Goal: Task Accomplishment & Management: Manage account settings

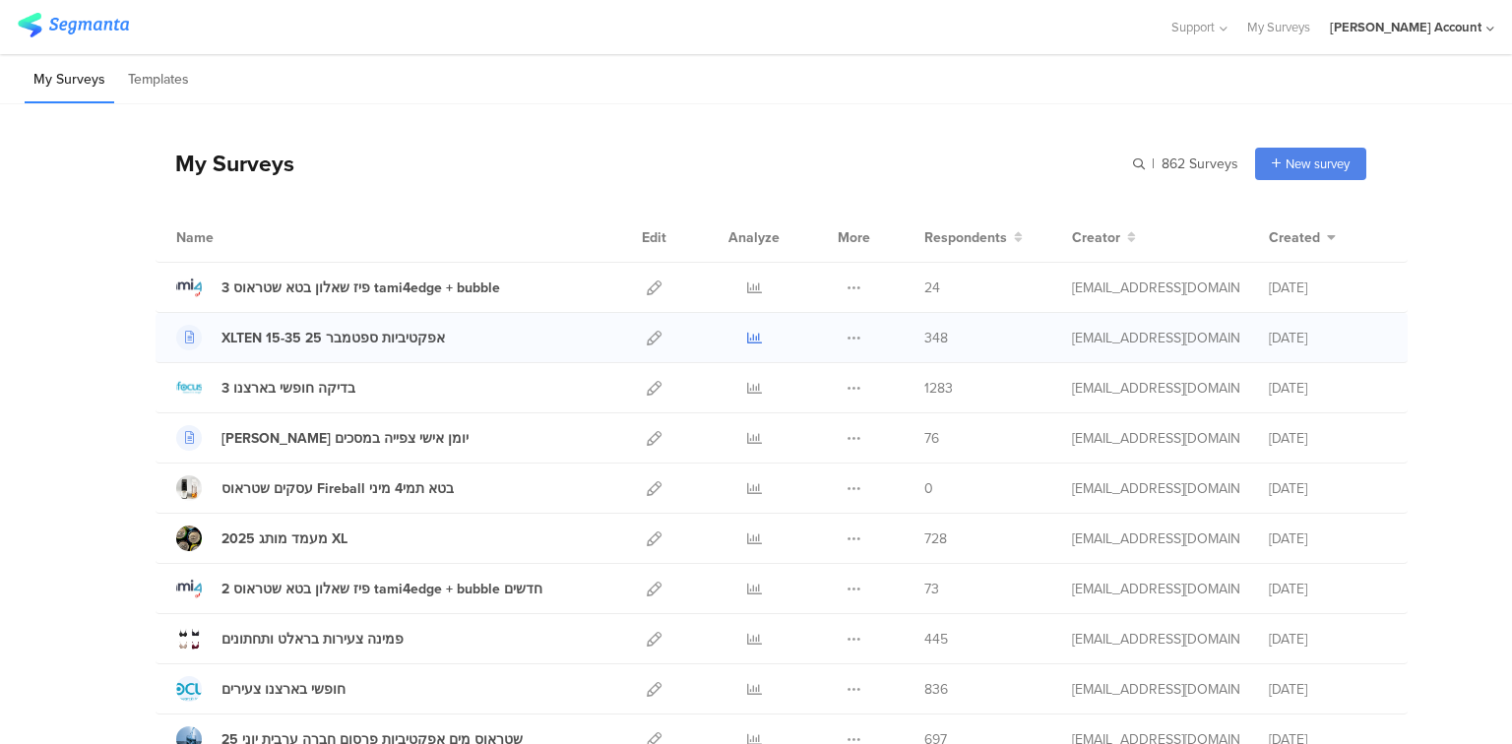
click at [750, 338] on icon at bounding box center [754, 338] width 15 height 15
click at [652, 338] on icon at bounding box center [654, 338] width 15 height 15
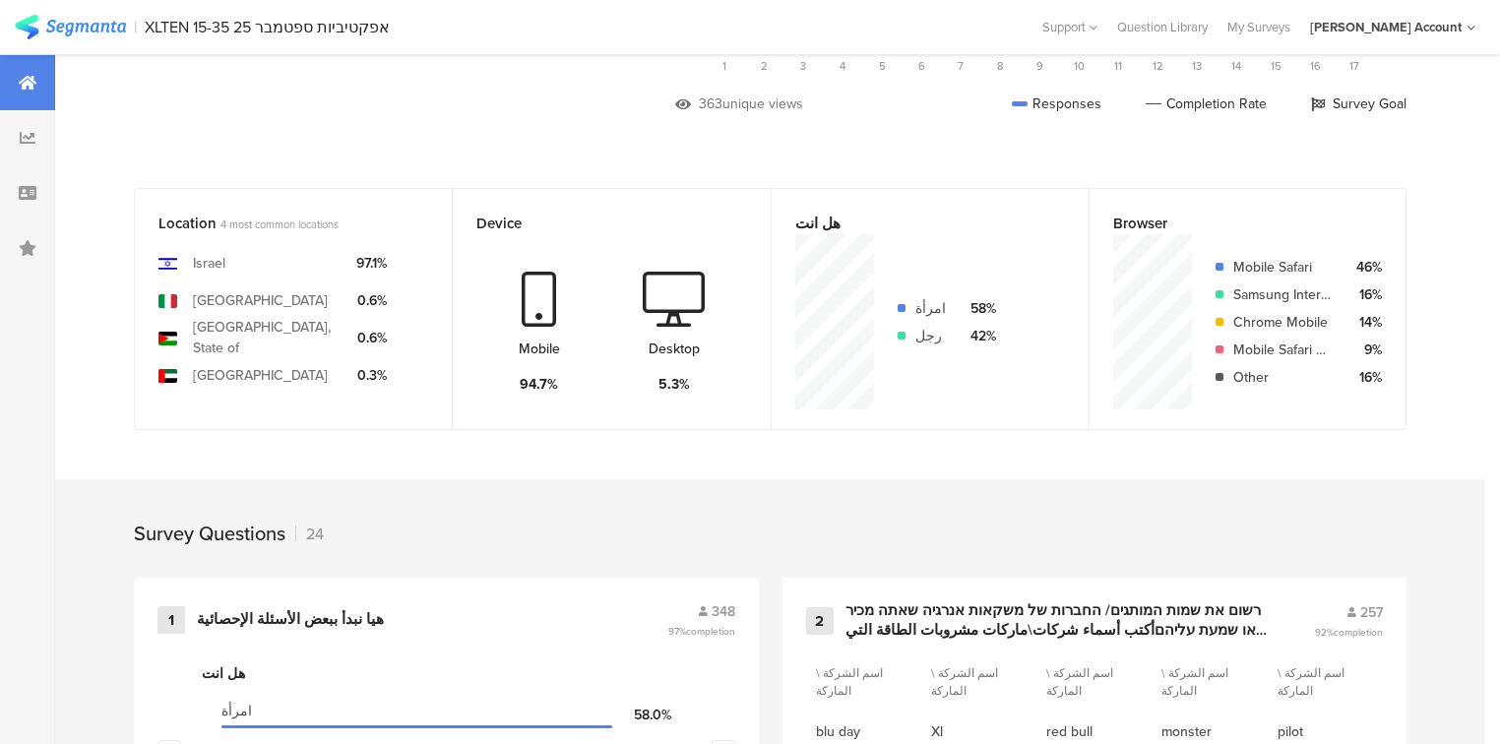
scroll to position [370, 0]
click at [37, 203] on div at bounding box center [27, 192] width 55 height 55
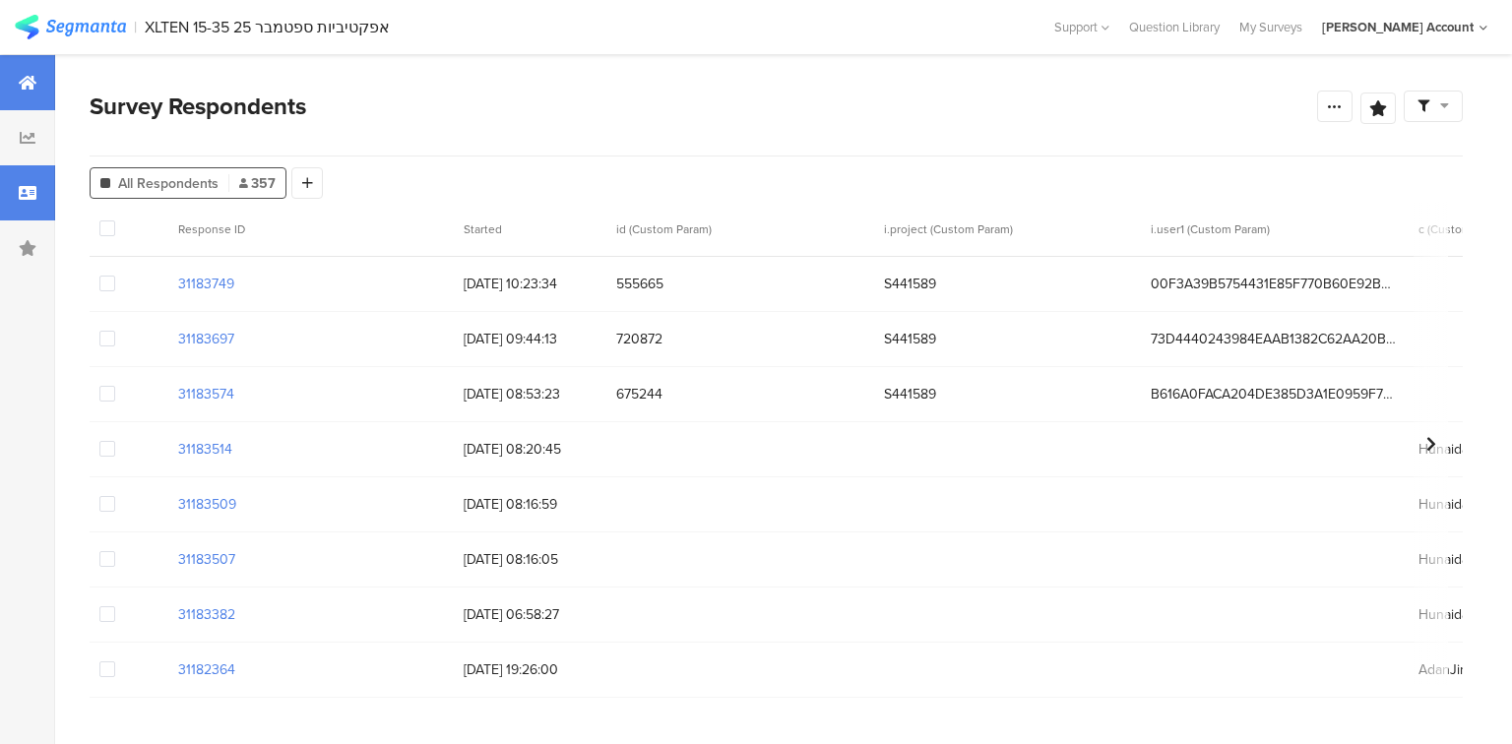
click at [13, 88] on div at bounding box center [27, 82] width 55 height 55
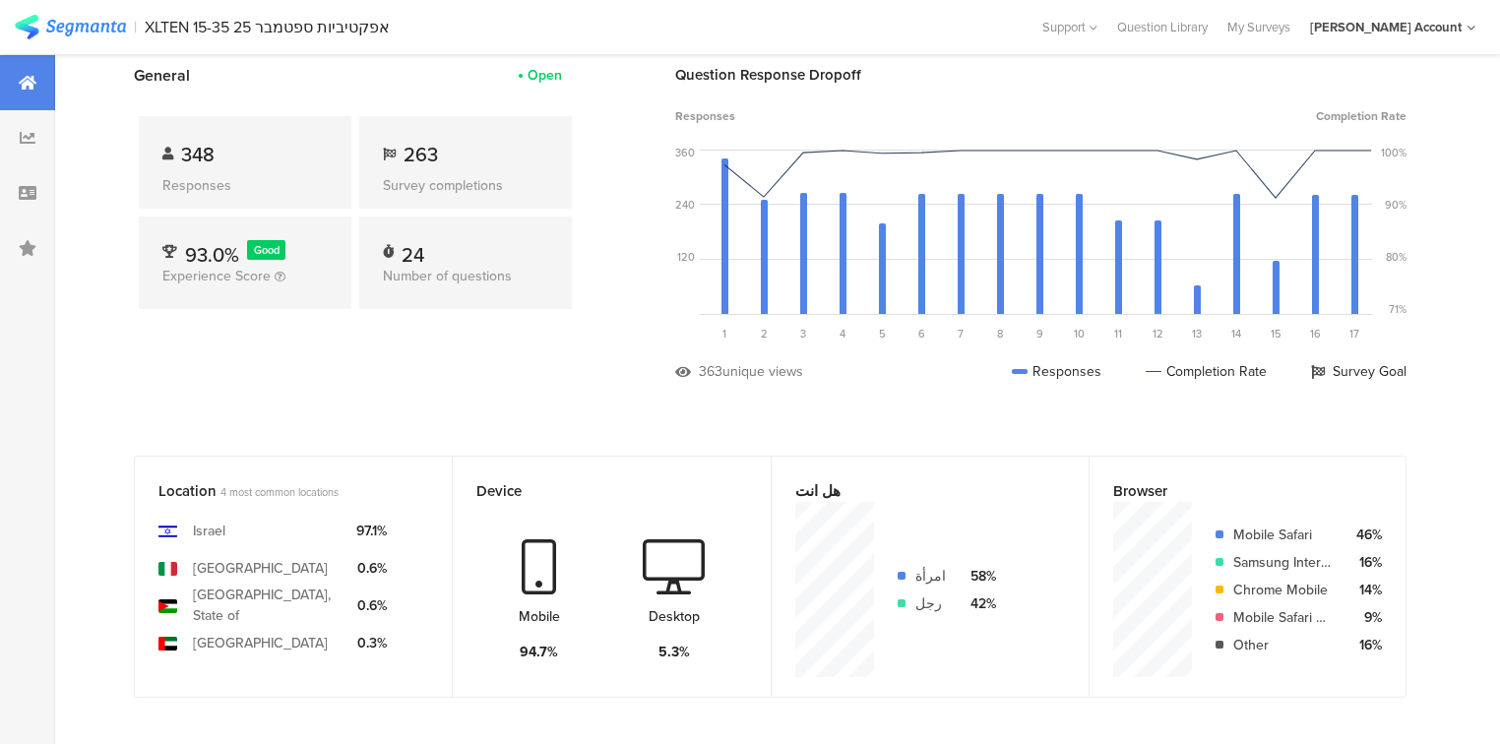
scroll to position [394, 0]
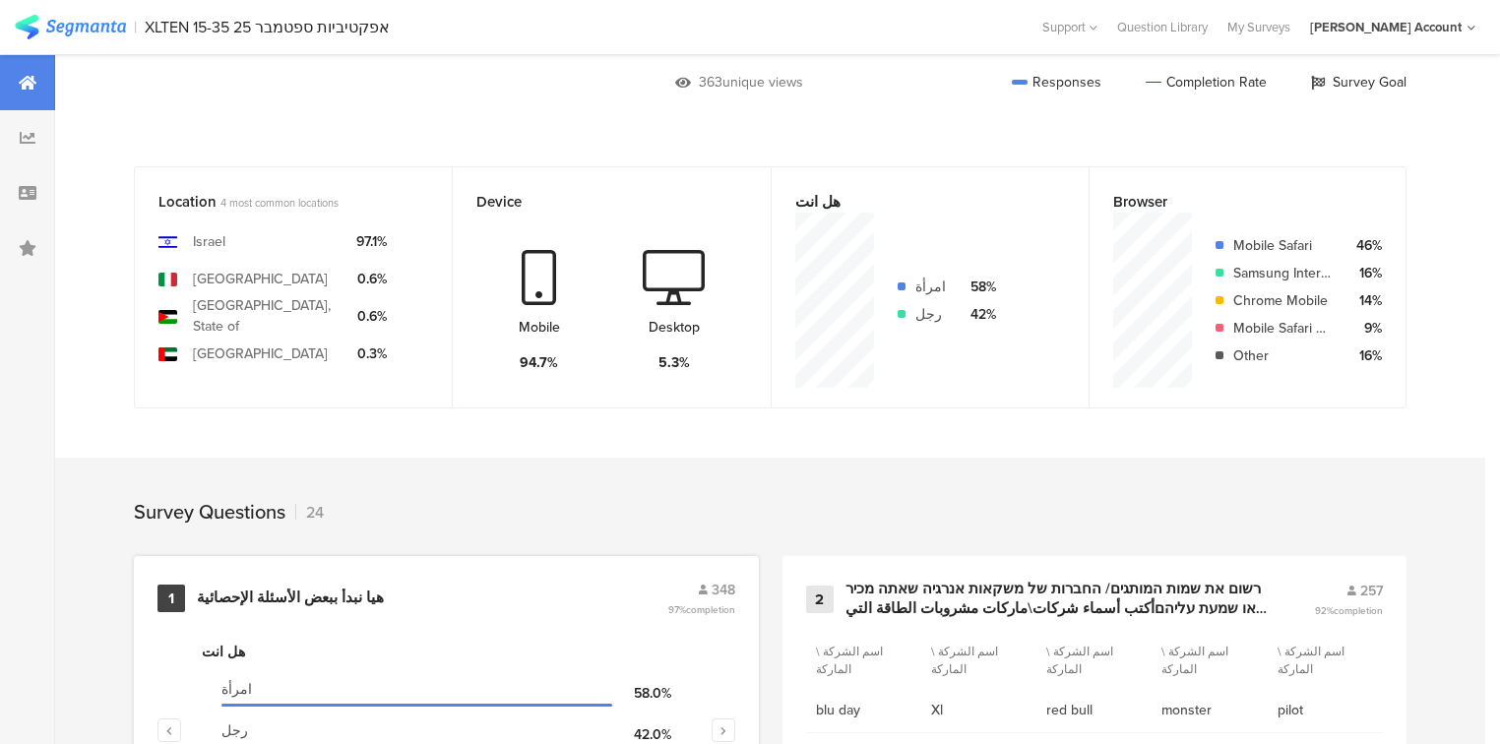
click at [324, 591] on div "هيا نبدأ ببعض الأسئلة الإحصائية" at bounding box center [290, 599] width 187 height 20
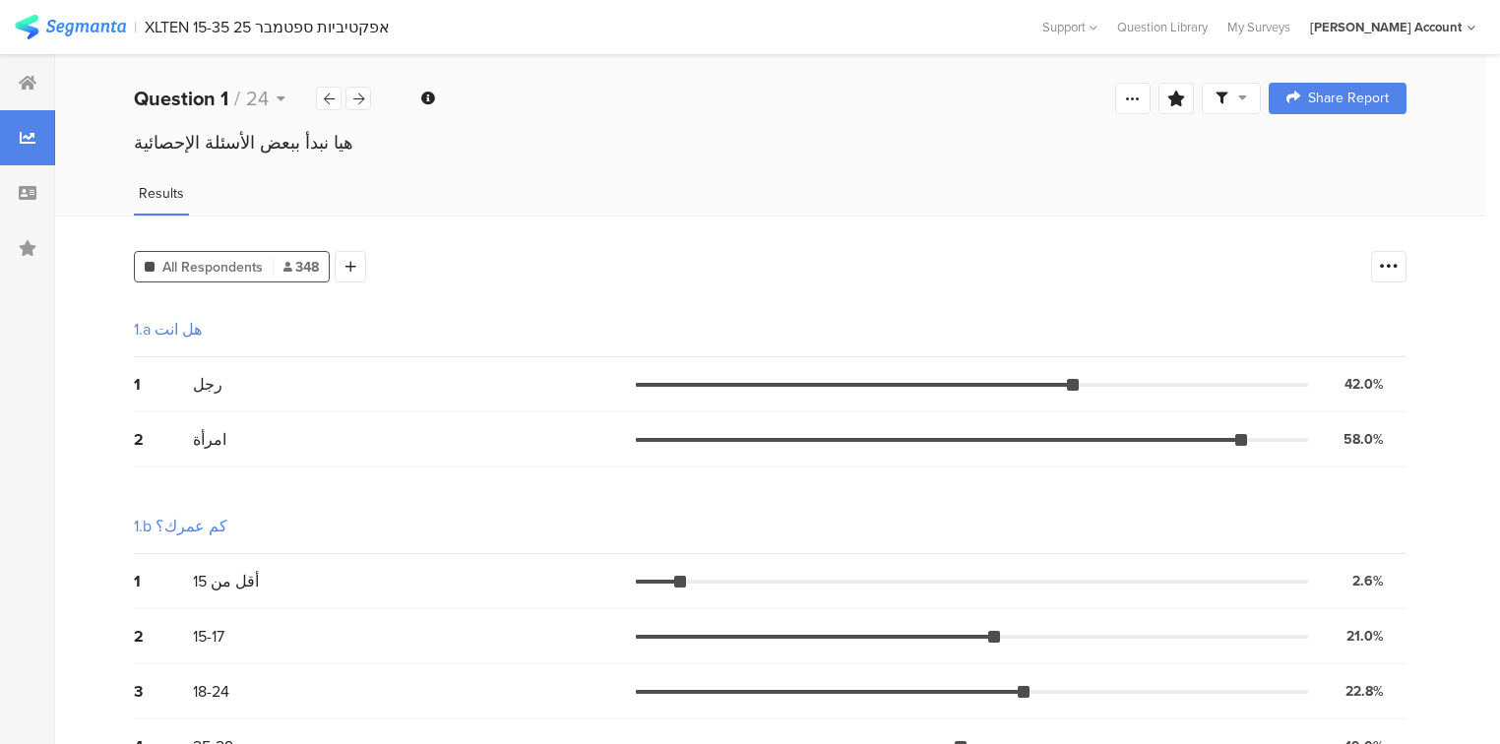
click at [1247, 101] on icon at bounding box center [1242, 98] width 9 height 14
click at [1342, 154] on span at bounding box center [1336, 155] width 30 height 16
click at [1401, 279] on div at bounding box center [1388, 266] width 35 height 31
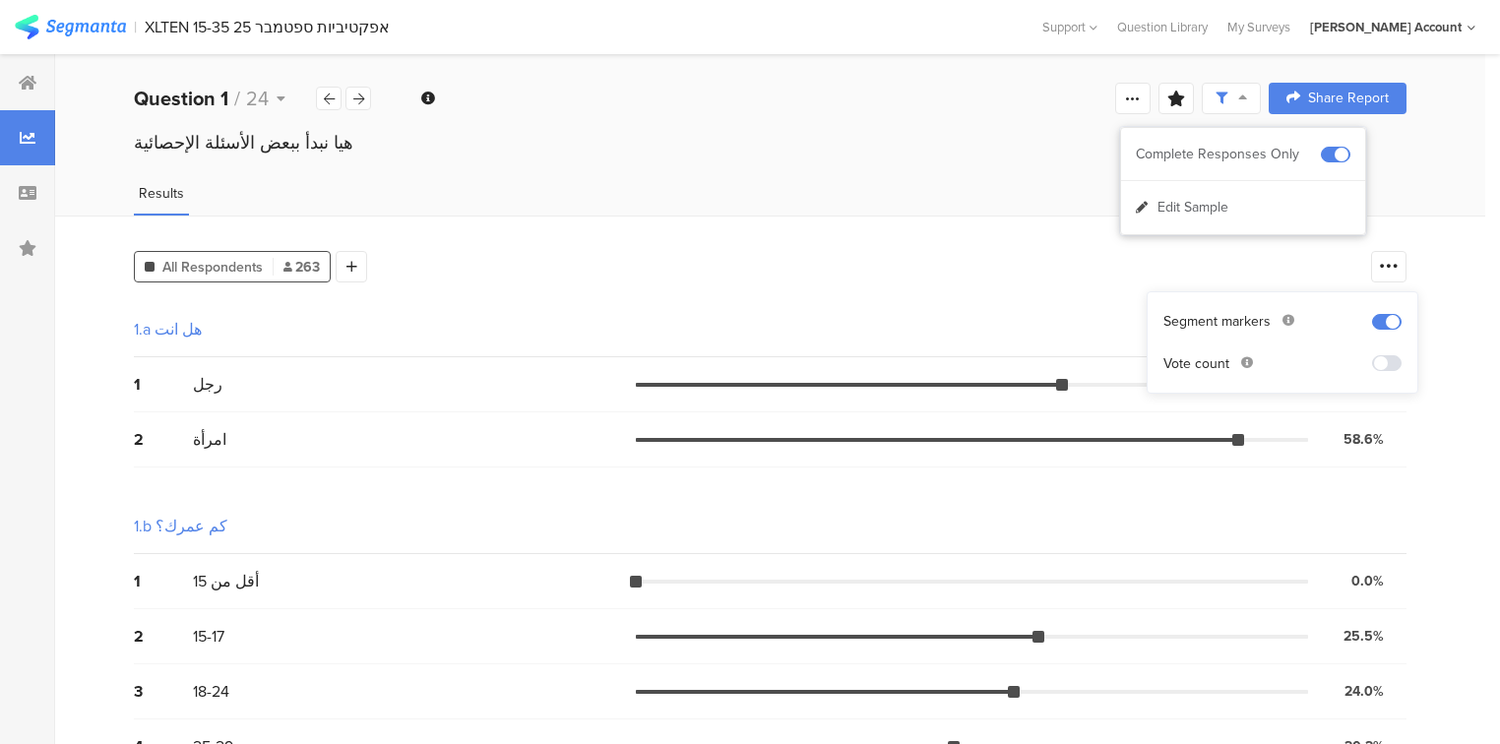
click at [1386, 359] on span at bounding box center [1387, 363] width 30 height 16
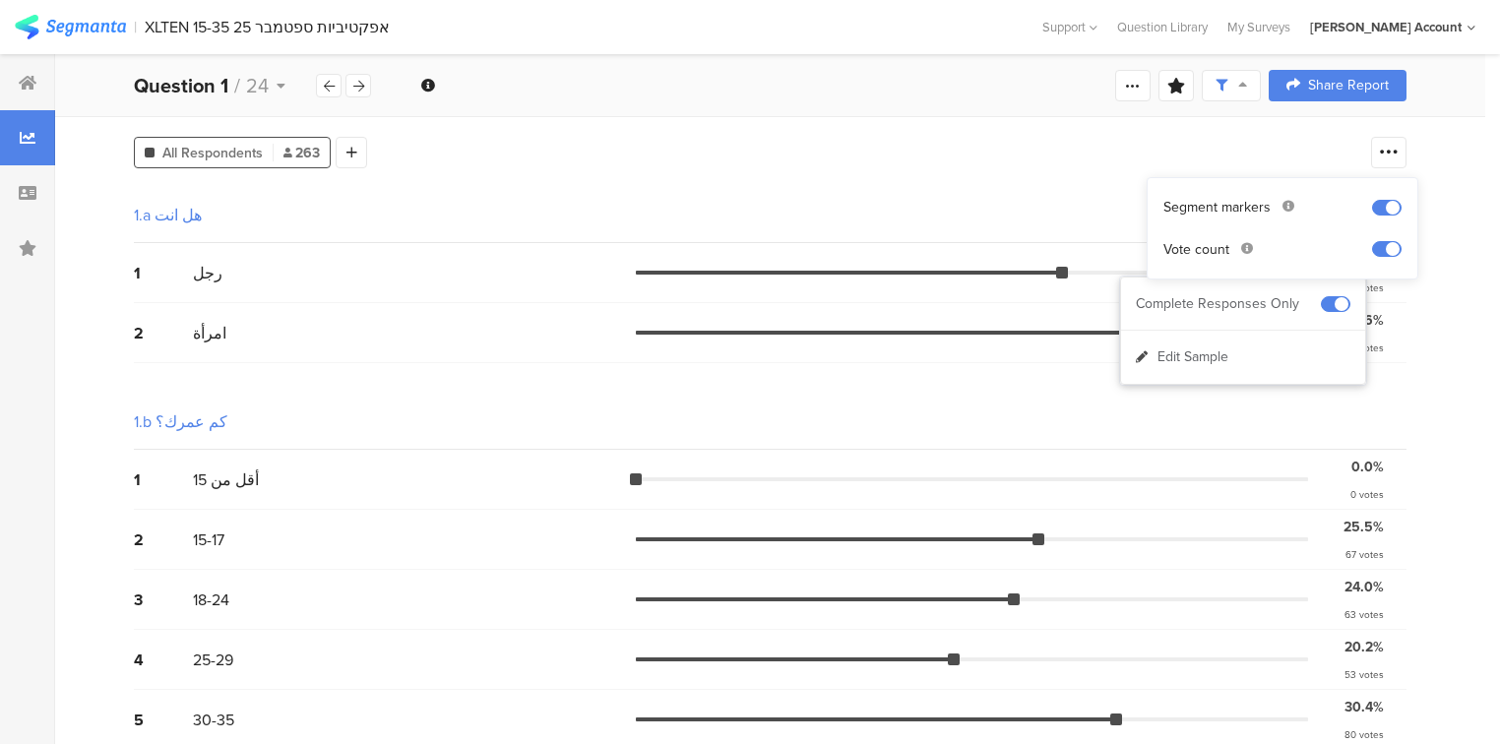
scroll to position [394, 0]
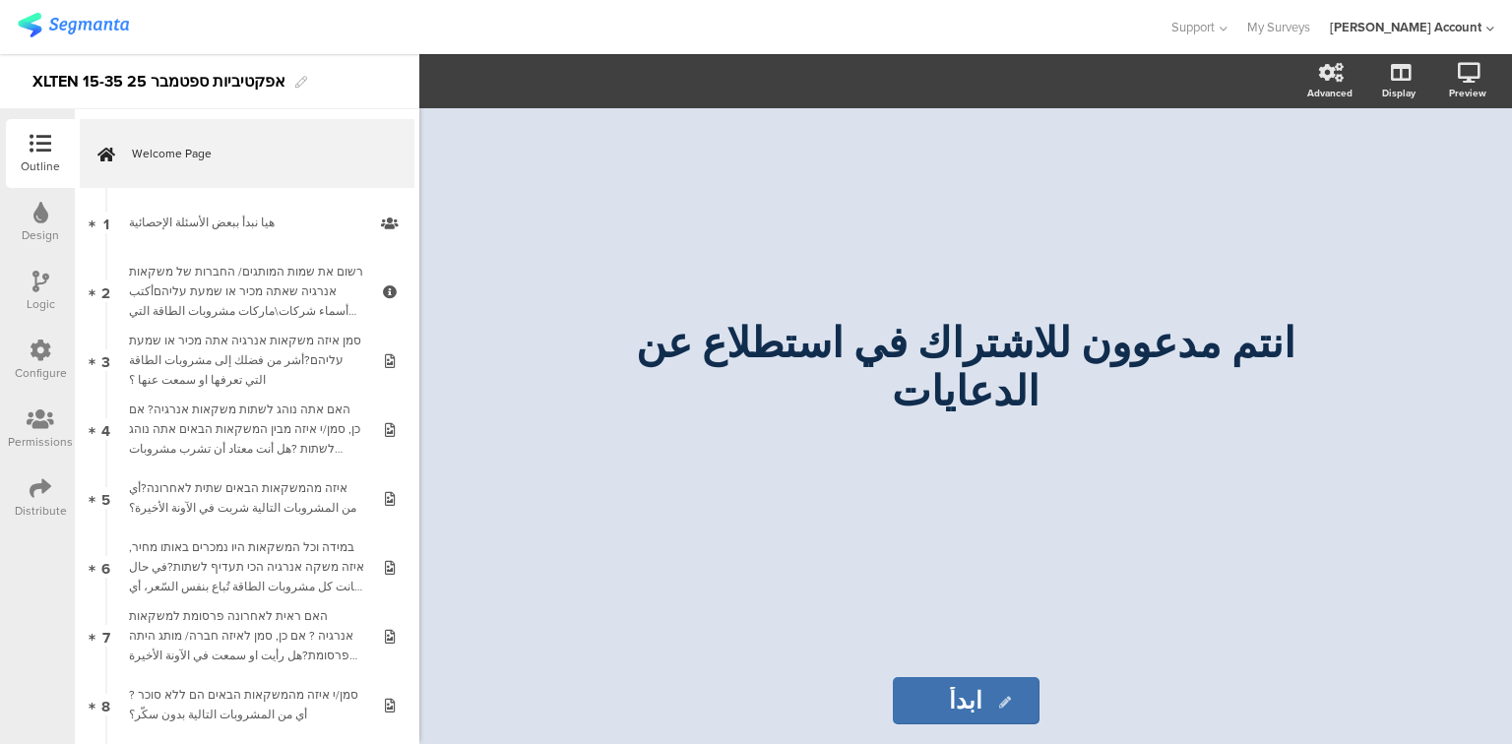
click at [22, 275] on div "Logic" at bounding box center [40, 291] width 69 height 69
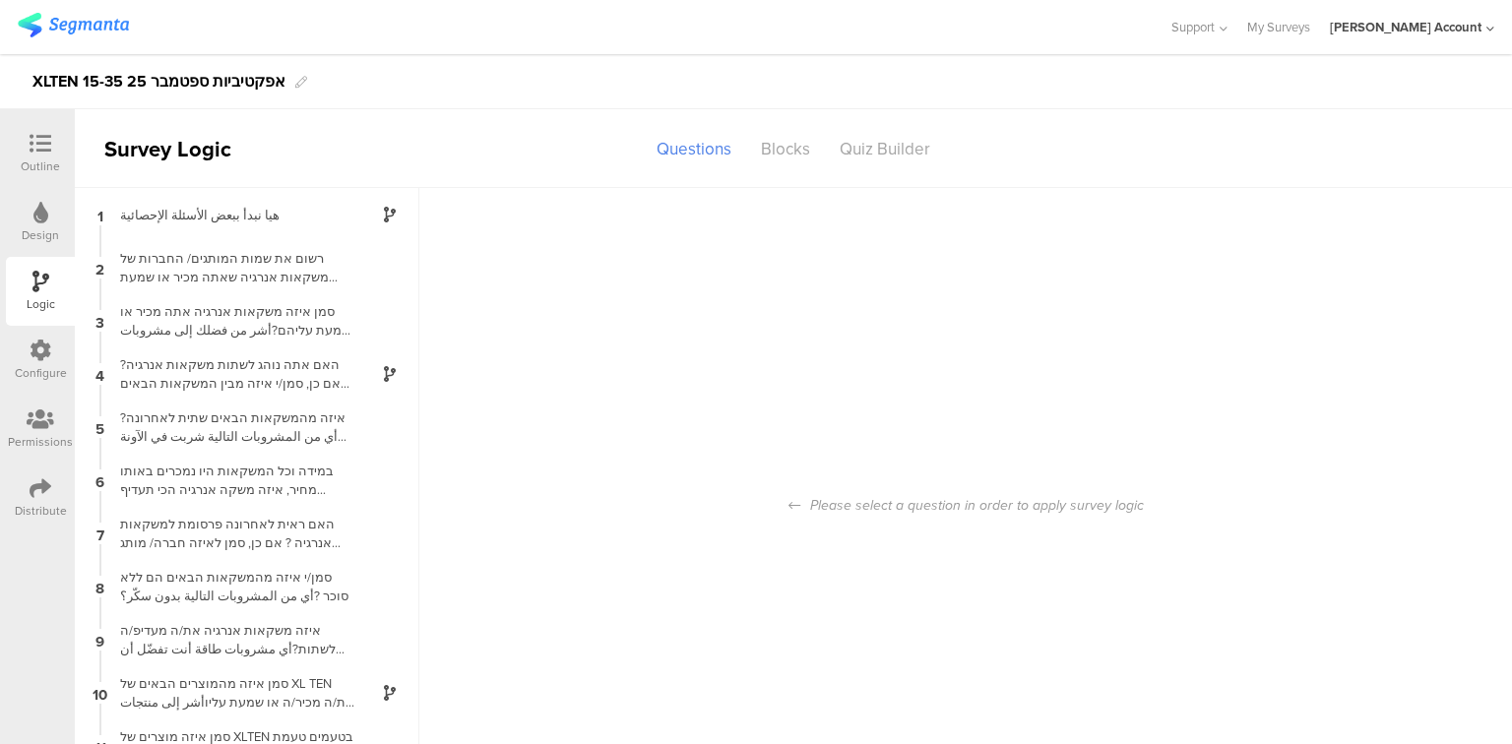
click at [44, 498] on icon at bounding box center [41, 488] width 22 height 22
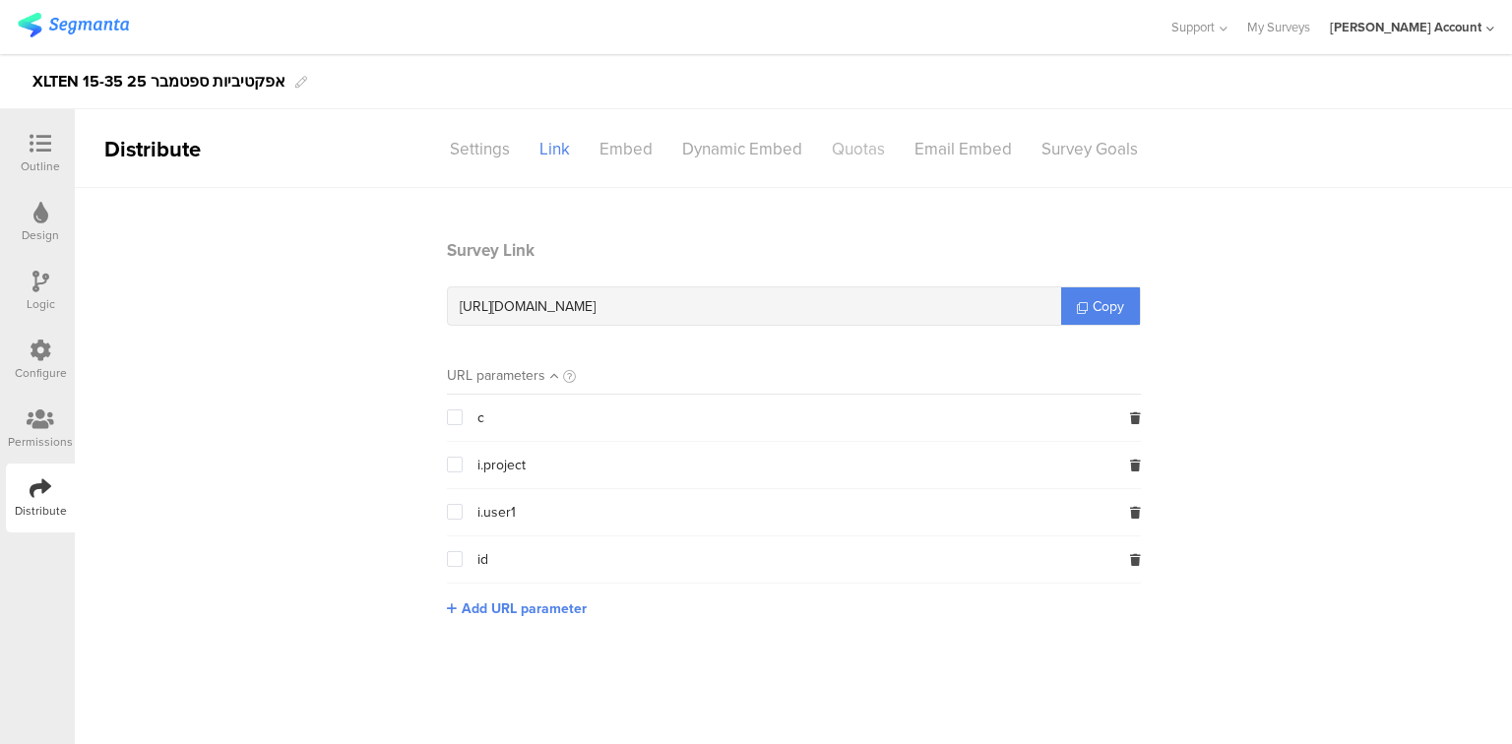
click at [866, 152] on div "Quotas" at bounding box center [858, 149] width 83 height 34
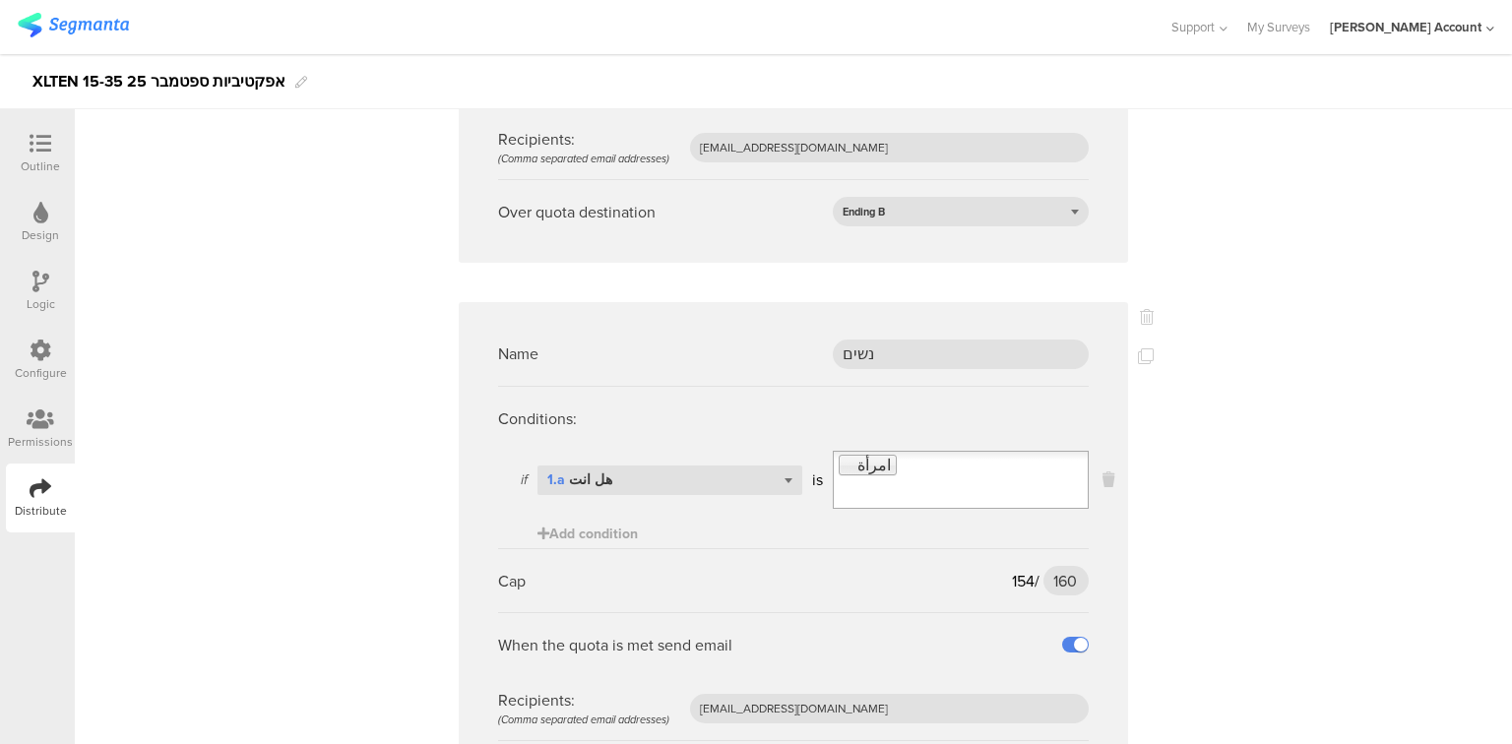
scroll to position [1102, 0]
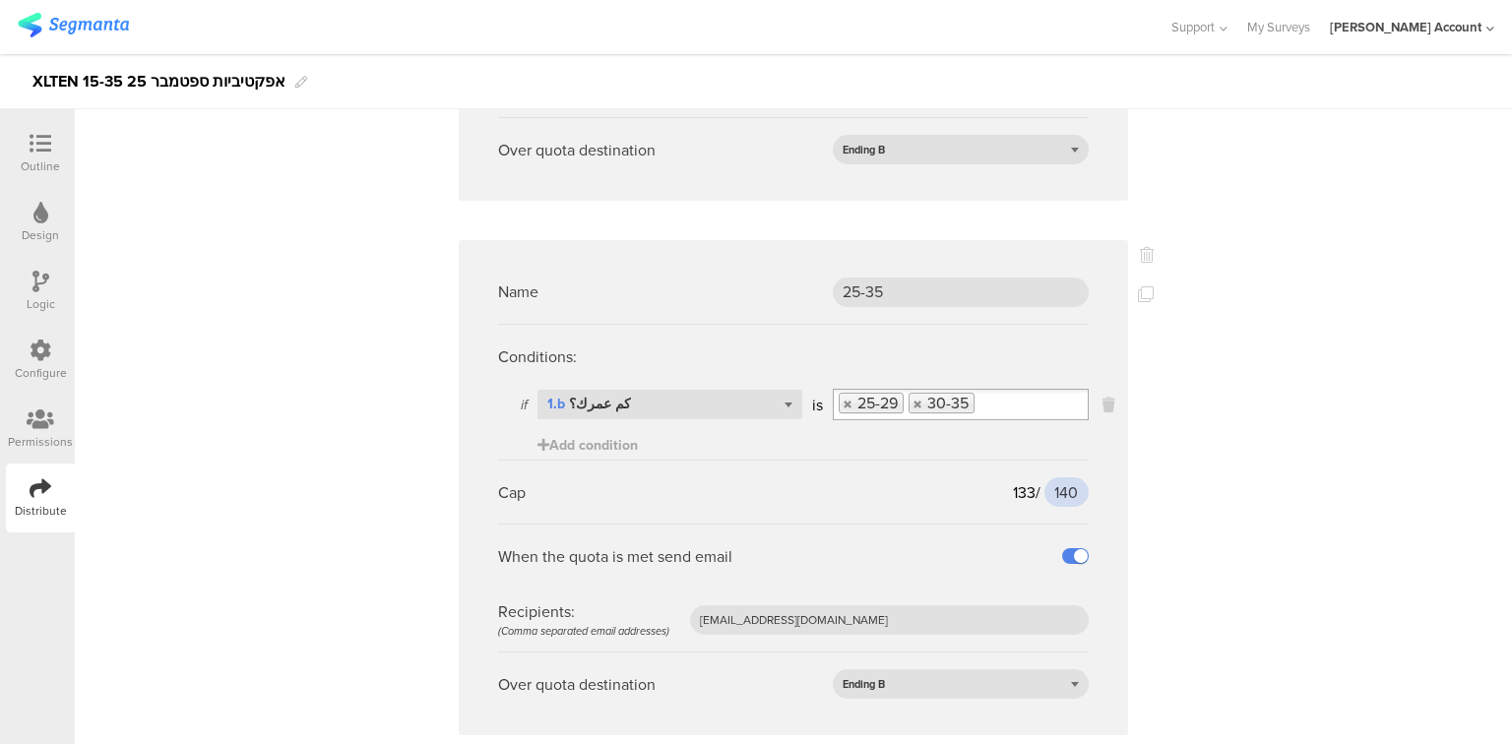
click at [1059, 477] on input "140" at bounding box center [1066, 492] width 44 height 30
type input "150"
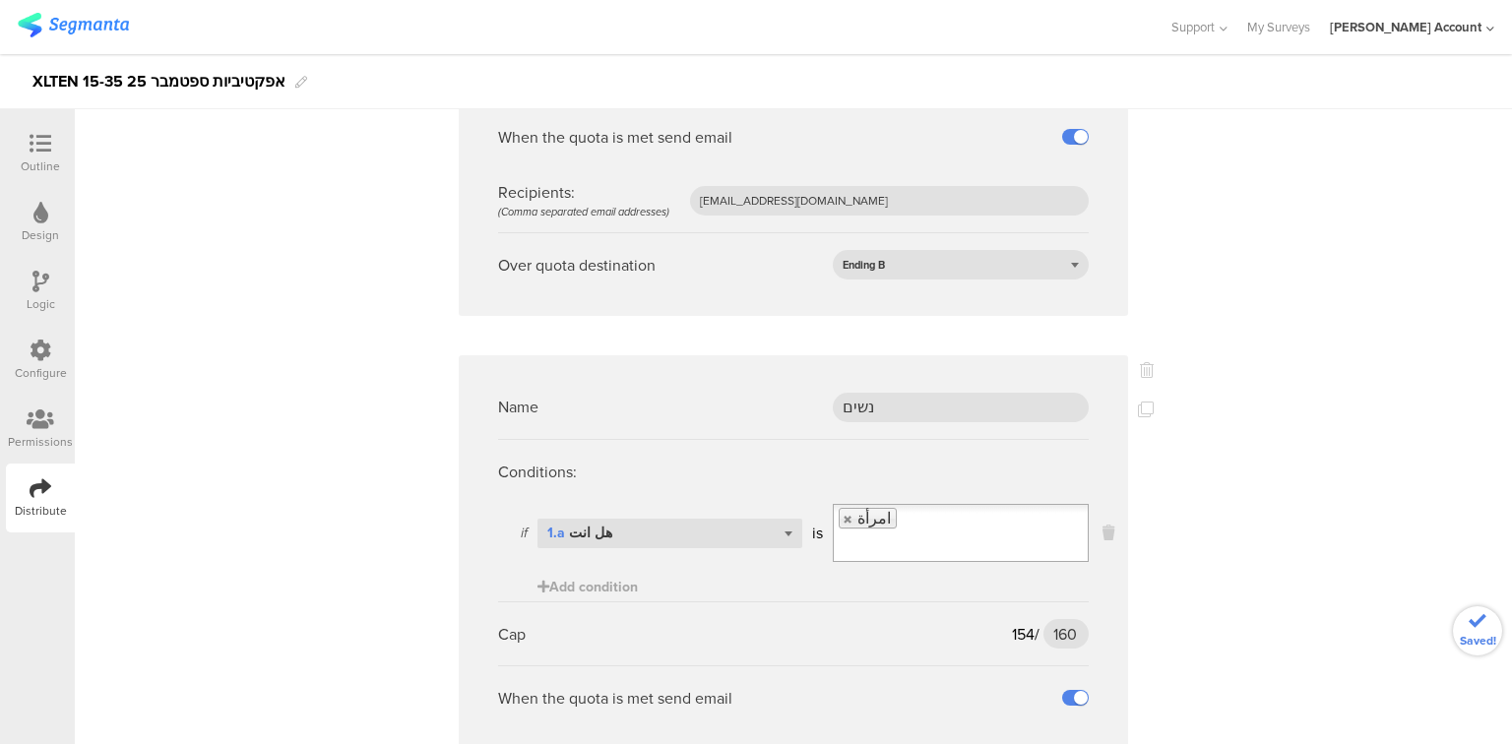
scroll to position [1732, 0]
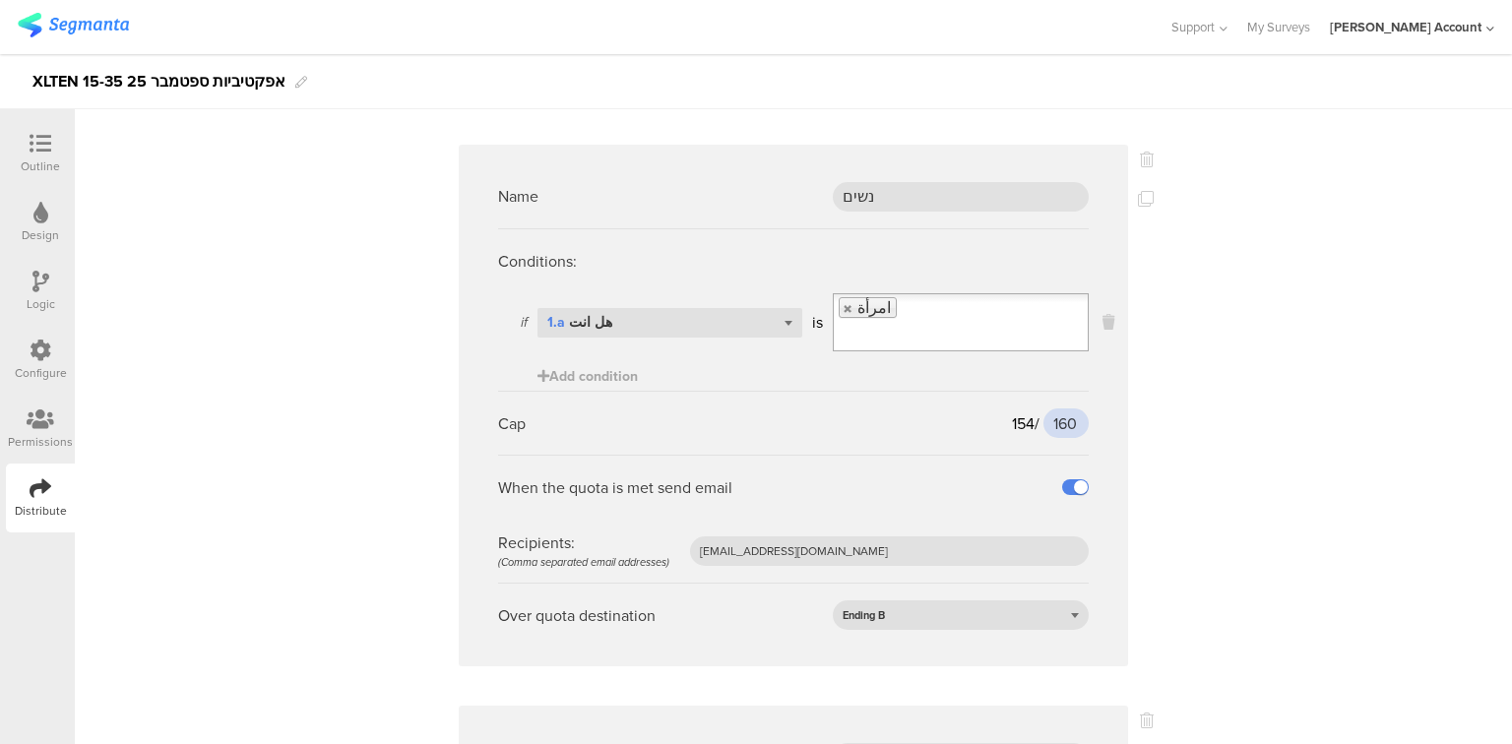
click at [1056, 408] on input "160" at bounding box center [1065, 423] width 45 height 30
type input "165"
click at [1189, 469] on div "Name גברים Conditions: if Select question... 1.a هل انت is رجل Add condition Ca…" at bounding box center [793, 720] width 1437 height 4529
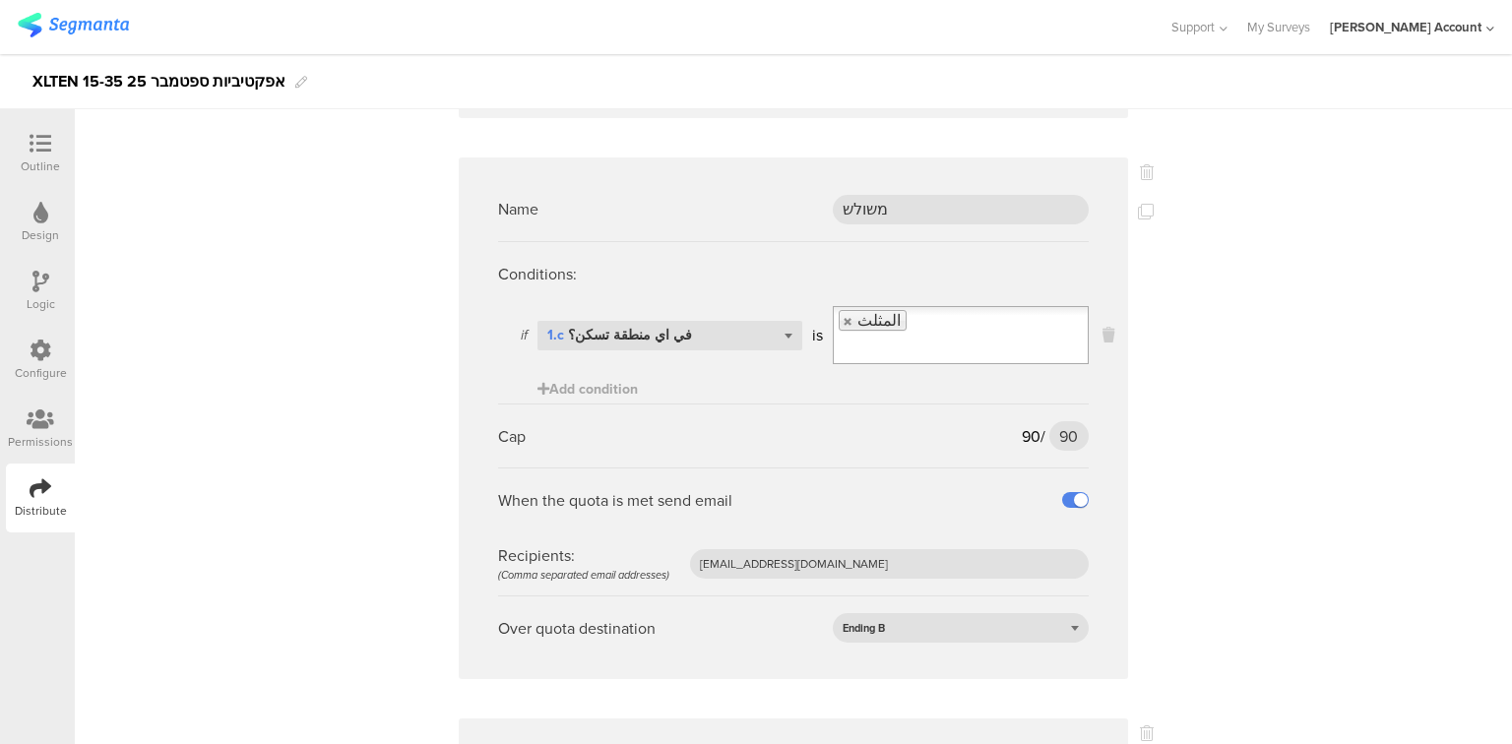
scroll to position [3386, 0]
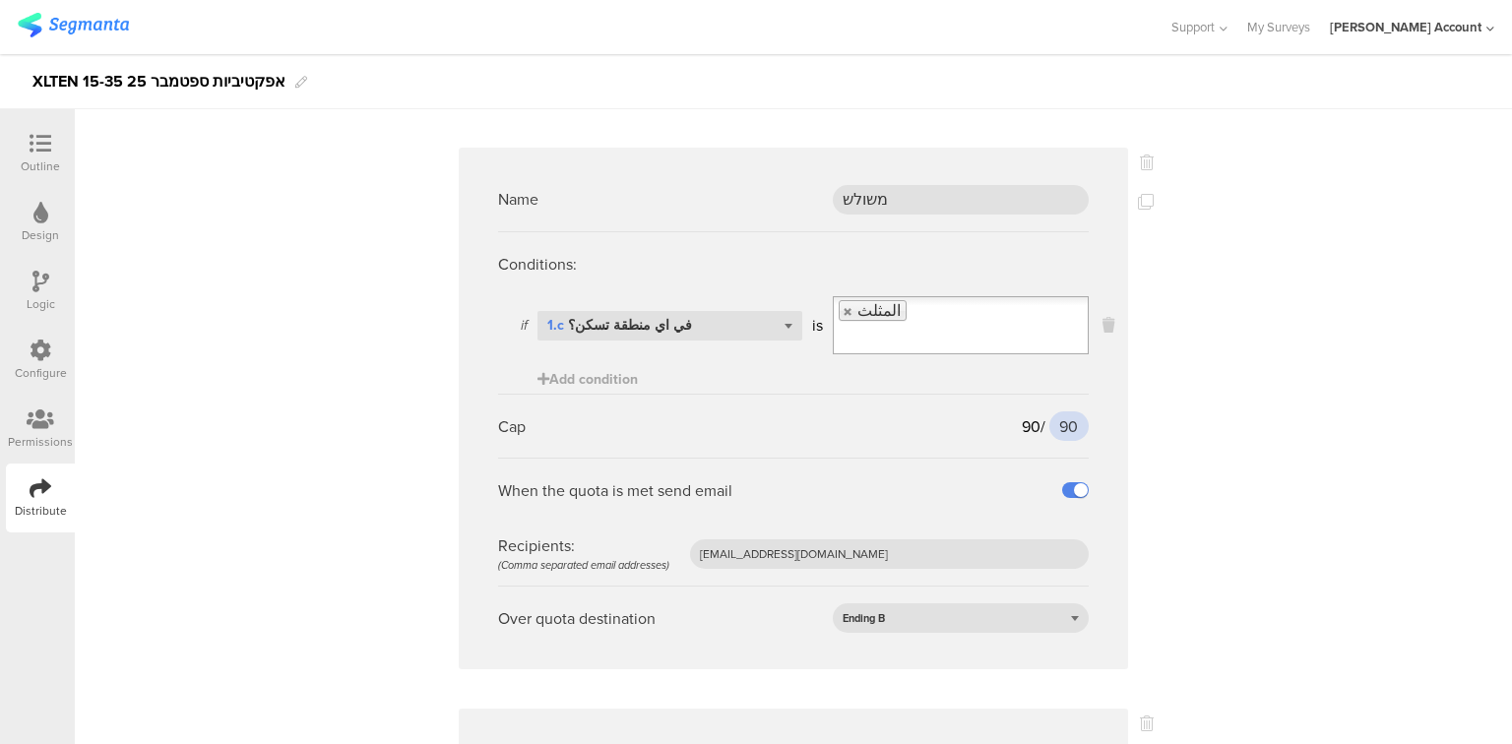
click at [1057, 411] on input "90" at bounding box center [1068, 426] width 39 height 30
type input "100"
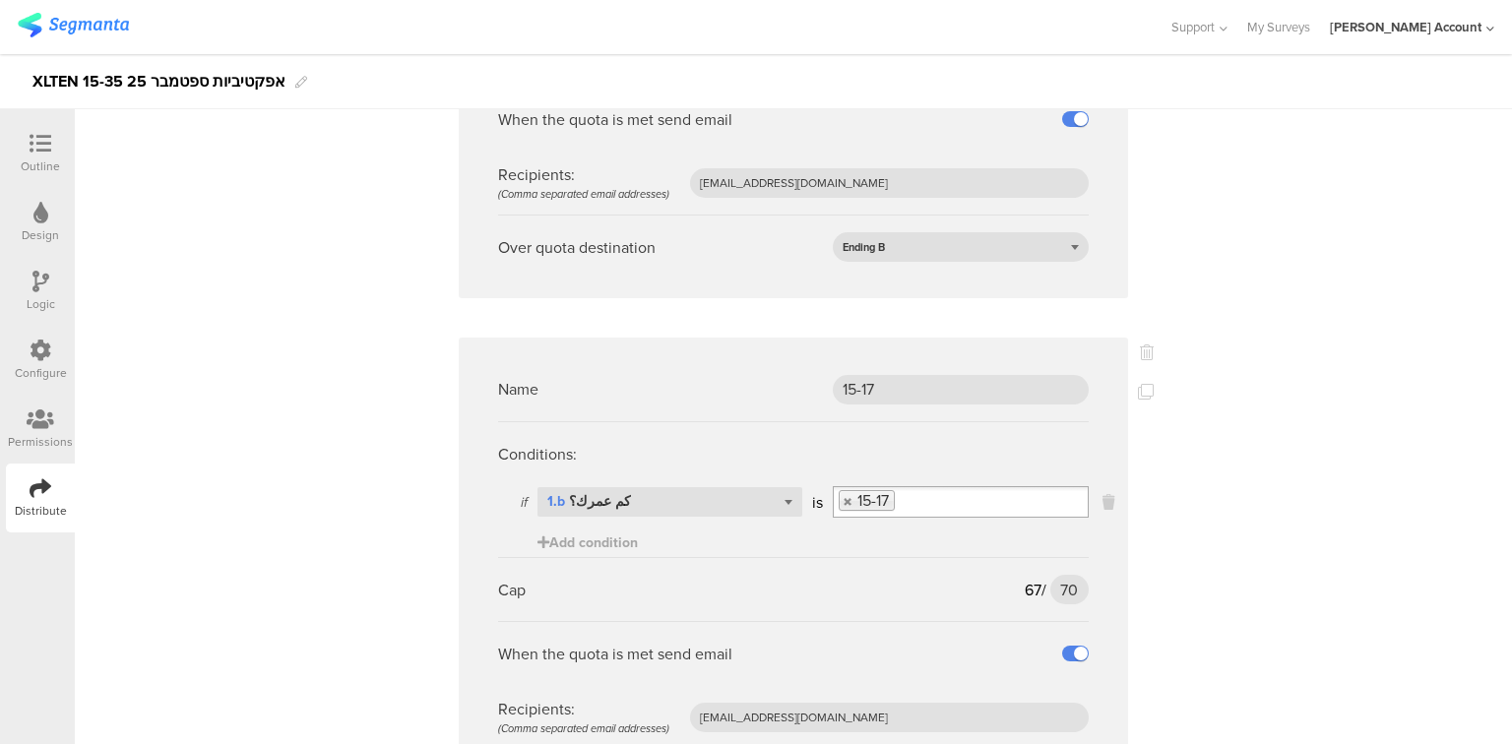
scroll to position [2119, 0]
